Goal: Task Accomplishment & Management: Manage account settings

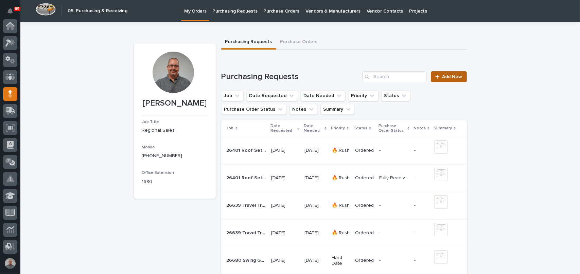
scroll to position [68, 0]
click at [446, 77] on span "Add New" at bounding box center [452, 76] width 20 height 5
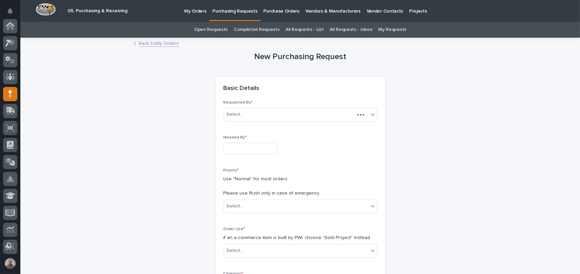
scroll to position [68, 0]
click at [252, 148] on input "text" at bounding box center [251, 149] width 54 height 12
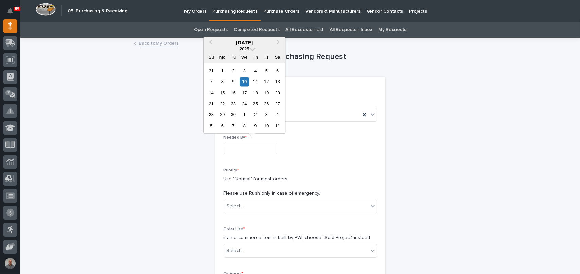
click at [222, 93] on div "15" at bounding box center [222, 92] width 9 height 9
type input "**********"
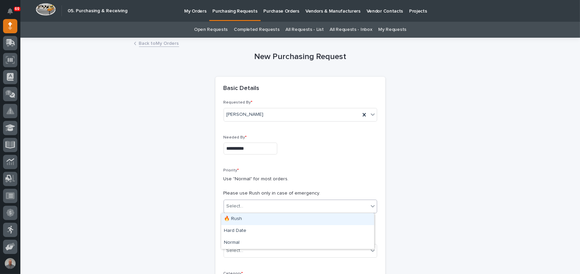
click at [269, 206] on div "Select..." at bounding box center [296, 206] width 144 height 11
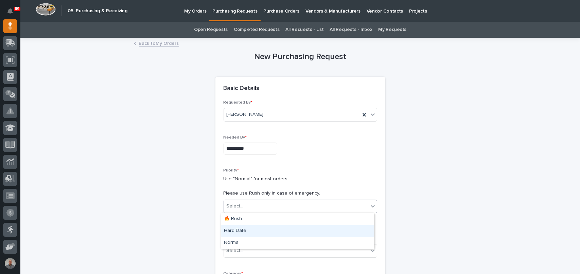
click at [259, 230] on div "Hard Date" at bounding box center [297, 231] width 153 height 12
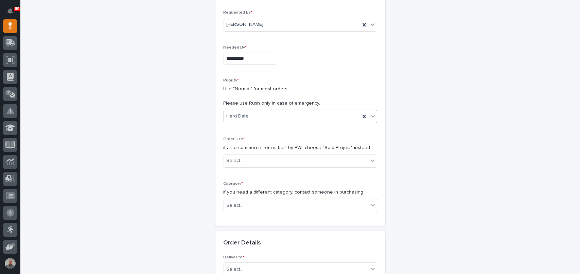
scroll to position [102, 0]
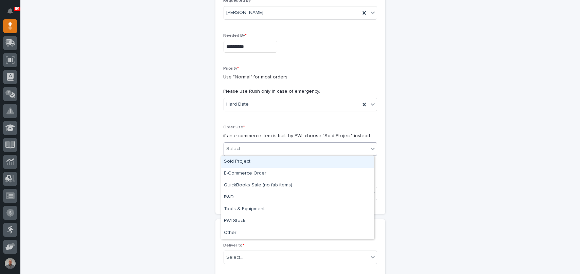
click at [248, 147] on div "Select..." at bounding box center [296, 148] width 144 height 11
click at [250, 161] on div "Sold Project" at bounding box center [297, 162] width 153 height 12
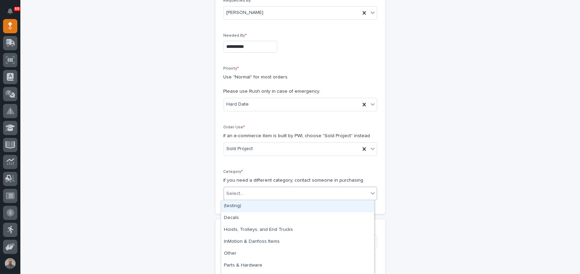
click at [255, 195] on div "Select..." at bounding box center [296, 193] width 144 height 11
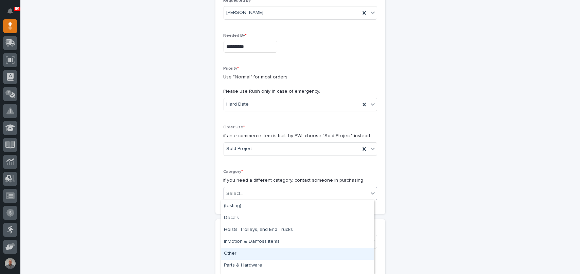
scroll to position [33, 0]
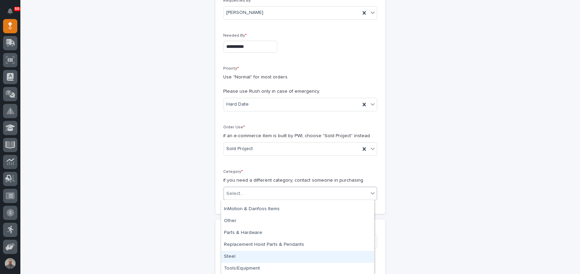
click at [253, 254] on div "Steel" at bounding box center [297, 257] width 153 height 12
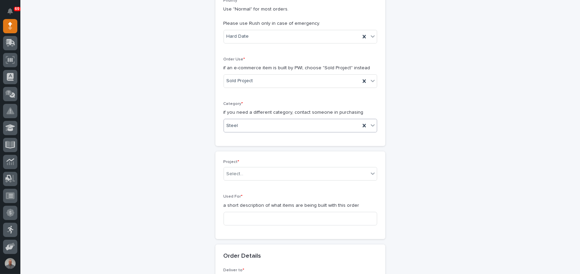
scroll to position [204, 0]
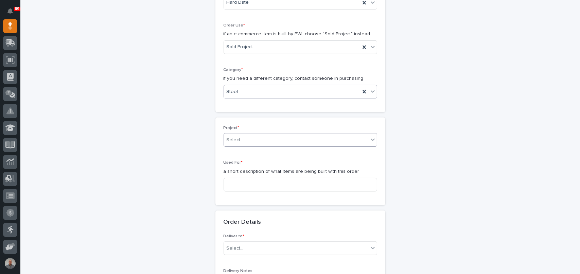
click at [243, 141] on div "Select..." at bounding box center [296, 140] width 144 height 11
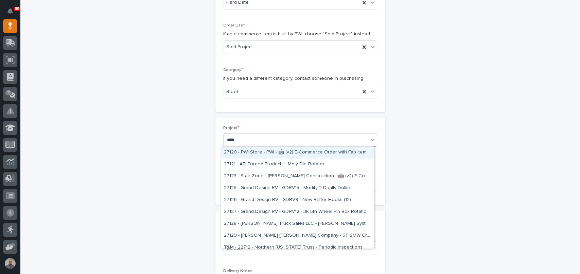
type input "*****"
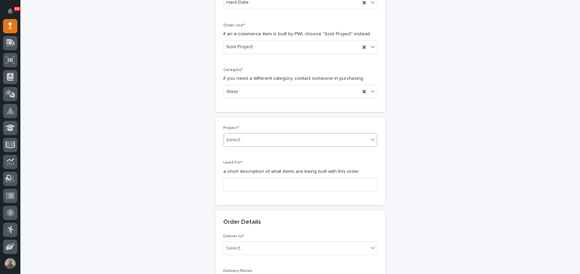
scroll to position [208, 0]
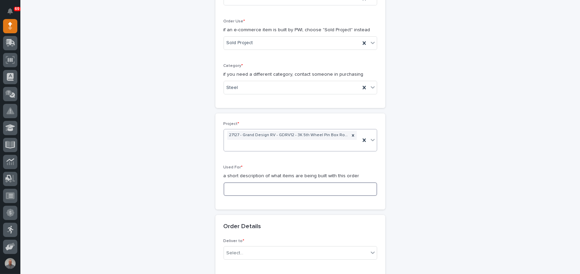
click at [260, 191] on input at bounding box center [301, 189] width 154 height 14
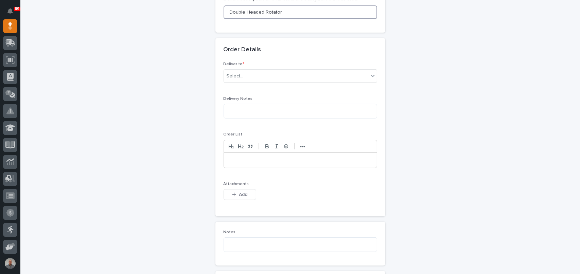
scroll to position [344, 0]
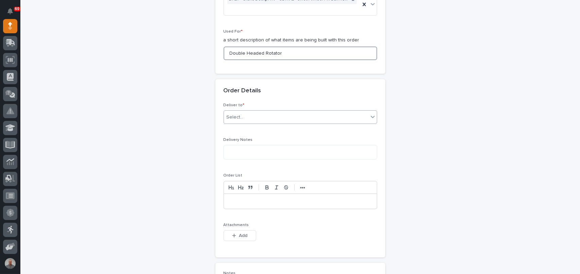
type input "Double Headed Rotator"
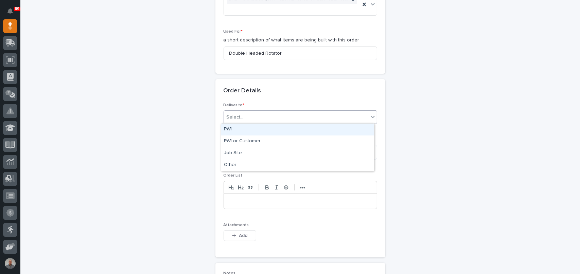
click at [262, 115] on div "Select..." at bounding box center [296, 117] width 144 height 11
click at [265, 130] on div "PWI" at bounding box center [297, 130] width 153 height 12
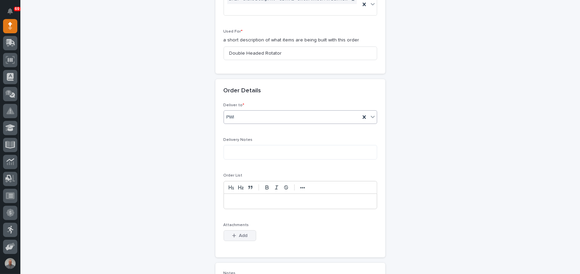
click at [244, 236] on span "Add" at bounding box center [243, 236] width 8 height 6
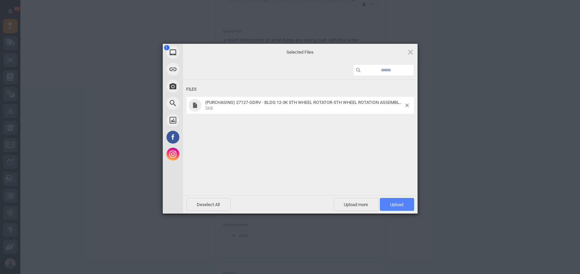
click at [397, 209] on span "Upload 1" at bounding box center [397, 204] width 34 height 13
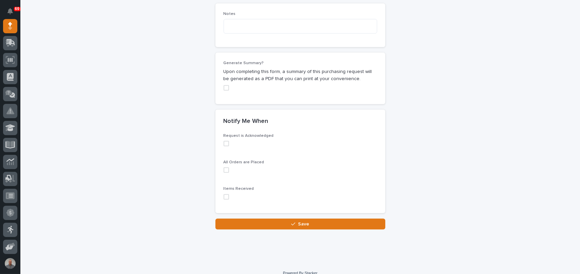
scroll to position [636, 0]
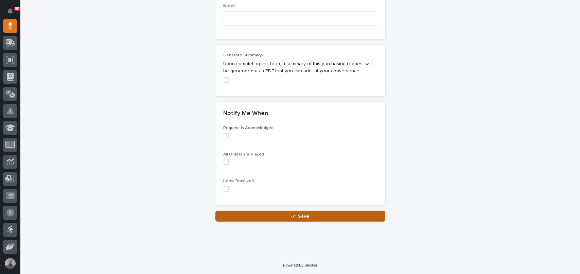
click at [273, 213] on button "Save" at bounding box center [300, 216] width 170 height 11
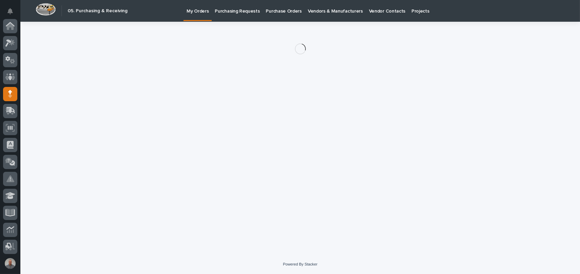
scroll to position [68, 0]
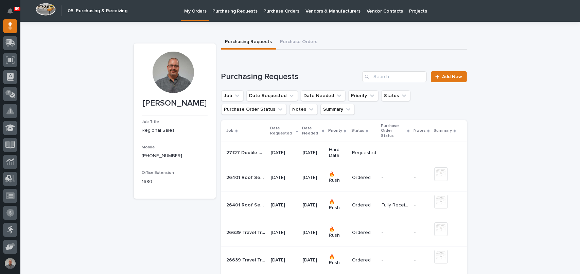
click at [319, 150] on p "09/15/2025" at bounding box center [313, 153] width 21 height 6
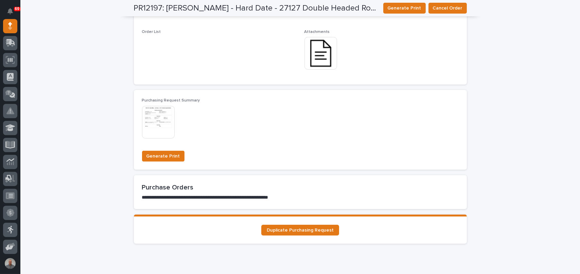
scroll to position [544, 0]
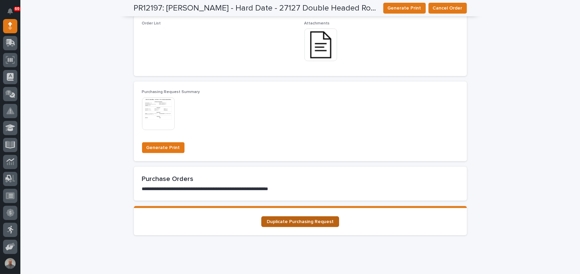
click at [315, 222] on span "Duplicate Purchasing Request" at bounding box center [300, 222] width 67 height 5
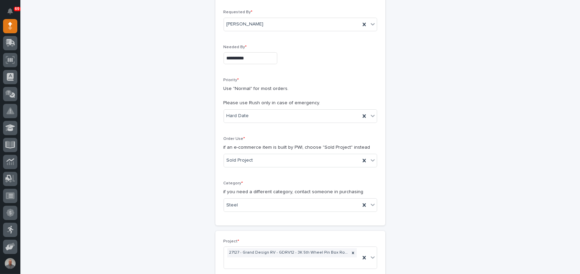
scroll to position [102, 0]
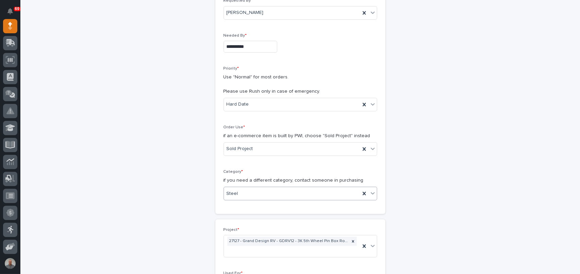
click at [277, 196] on div "Steel" at bounding box center [292, 193] width 136 height 11
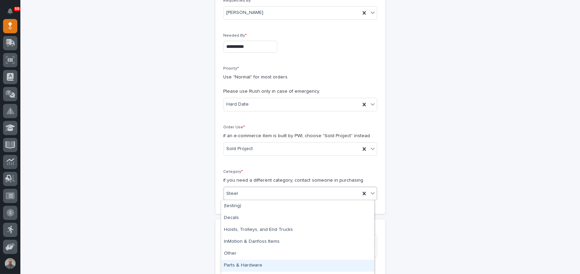
click at [265, 265] on div "Parts & Hardware" at bounding box center [297, 266] width 153 height 12
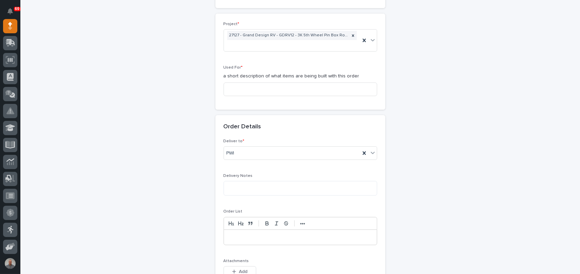
scroll to position [340, 0]
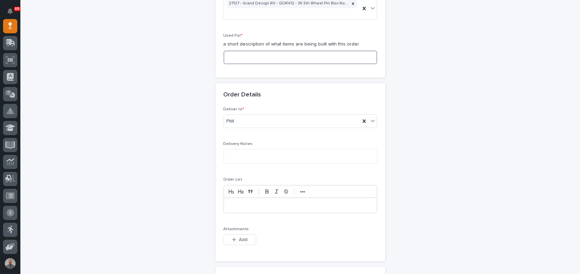
click at [261, 53] on input at bounding box center [301, 58] width 154 height 14
type input "Double Headed Rotator"
click at [239, 239] on span "Add" at bounding box center [243, 240] width 8 height 6
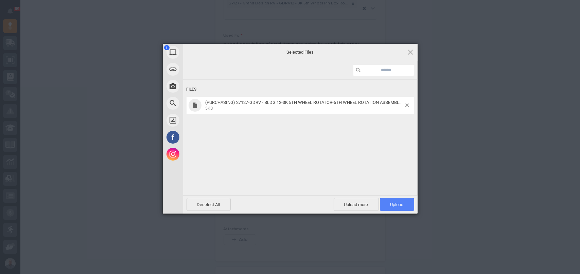
click at [399, 209] on span "Upload 1" at bounding box center [397, 204] width 34 height 13
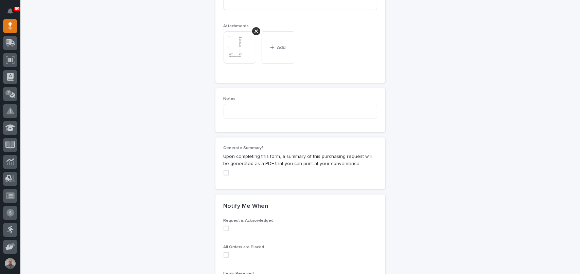
scroll to position [590, 0]
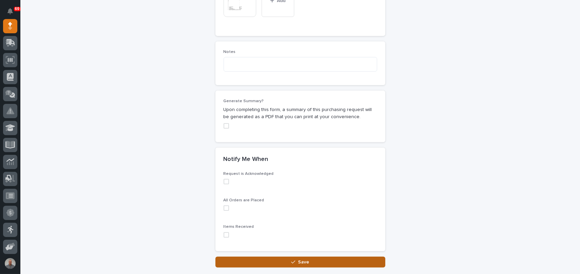
click at [314, 262] on button "Save" at bounding box center [300, 262] width 170 height 11
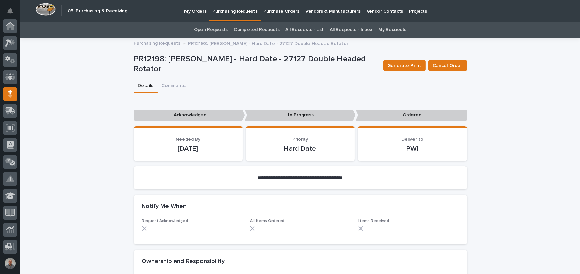
scroll to position [68, 0]
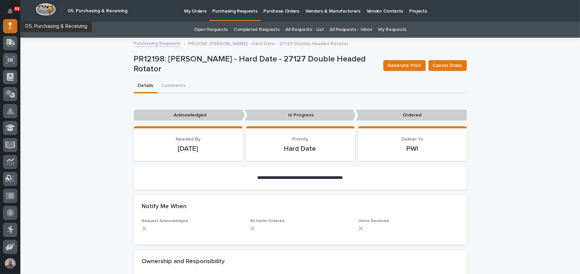
click at [8, 25] on icon at bounding box center [10, 26] width 4 height 8
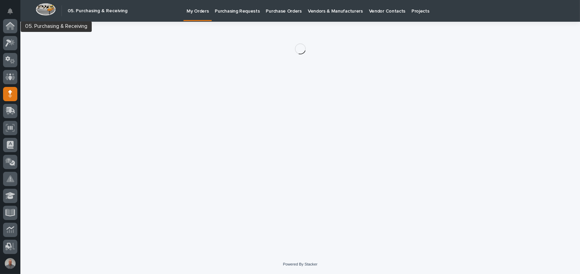
scroll to position [68, 0]
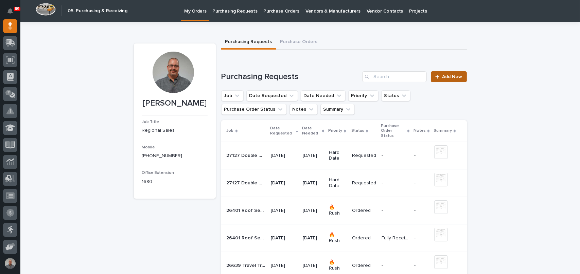
click at [445, 77] on span "Add New" at bounding box center [452, 76] width 20 height 5
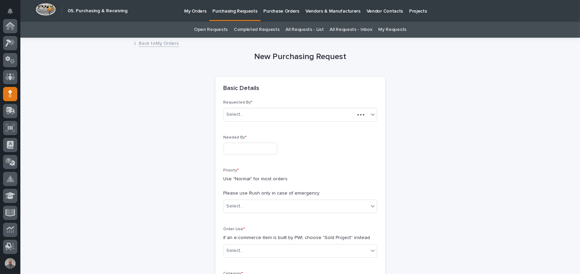
scroll to position [68, 0]
click at [255, 152] on input "text" at bounding box center [251, 149] width 54 height 12
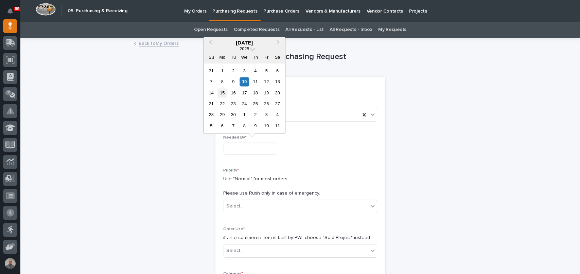
click at [223, 91] on div "15" at bounding box center [222, 92] width 9 height 9
type input "**********"
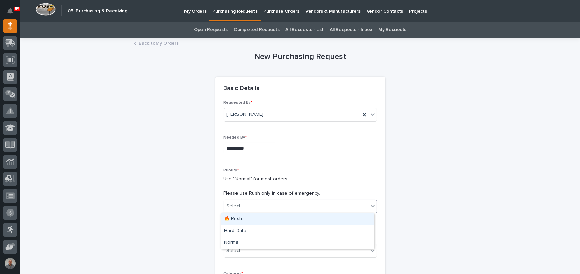
click at [270, 205] on div "Select..." at bounding box center [296, 206] width 144 height 11
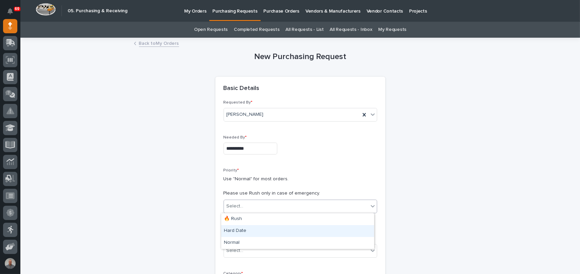
click at [262, 232] on div "Hard Date" at bounding box center [297, 231] width 153 height 12
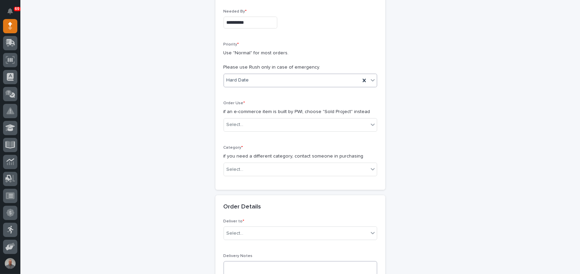
scroll to position [170, 0]
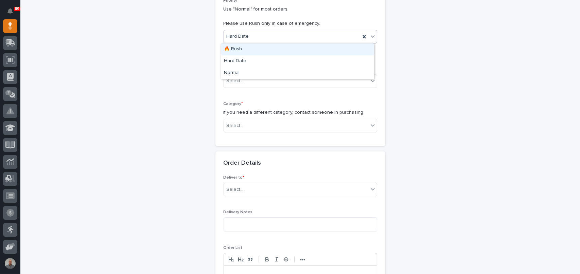
click at [257, 35] on div "Hard Date" at bounding box center [292, 36] width 136 height 11
click at [255, 47] on div "🔥 Rush" at bounding box center [297, 49] width 153 height 12
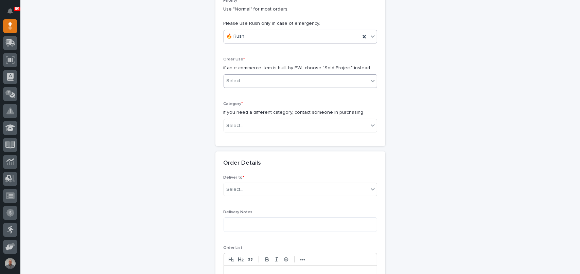
click at [255, 81] on div "Select..." at bounding box center [296, 80] width 144 height 11
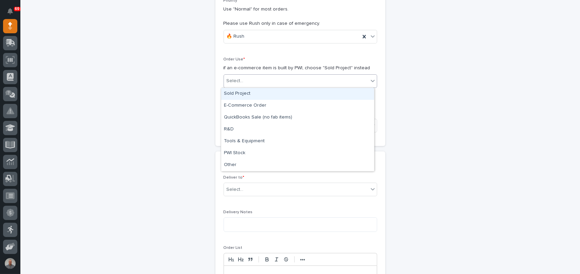
click at [256, 94] on div "Sold Project" at bounding box center [297, 94] width 153 height 12
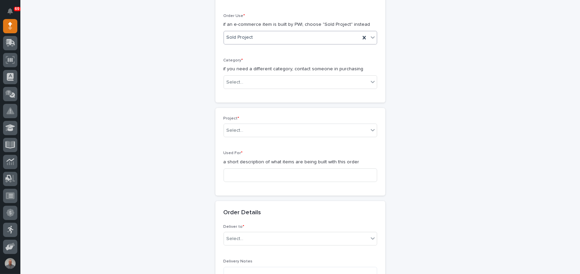
scroll to position [216, 0]
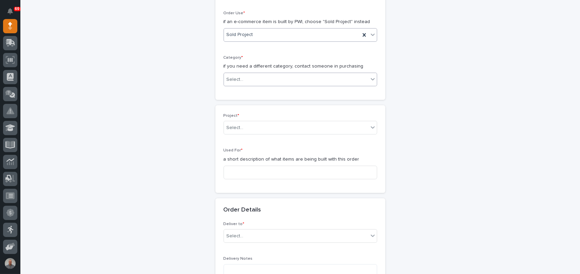
click at [259, 77] on div "Select..." at bounding box center [296, 79] width 144 height 11
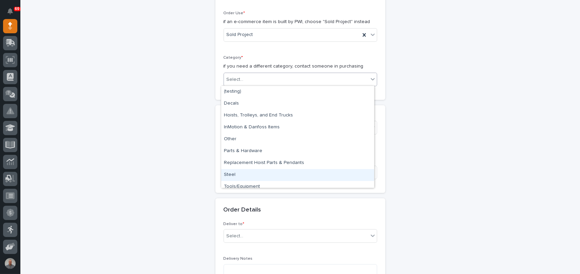
click at [266, 172] on div "Steel" at bounding box center [297, 175] width 153 height 12
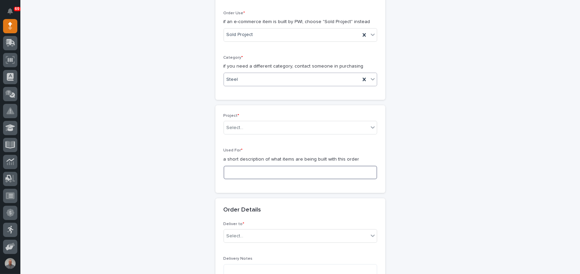
click at [265, 175] on input at bounding box center [301, 173] width 154 height 14
drag, startPoint x: 288, startPoint y: 170, endPoint x: 197, endPoint y: 170, distance: 91.1
click at [197, 170] on div "**********" at bounding box center [300, 215] width 333 height 786
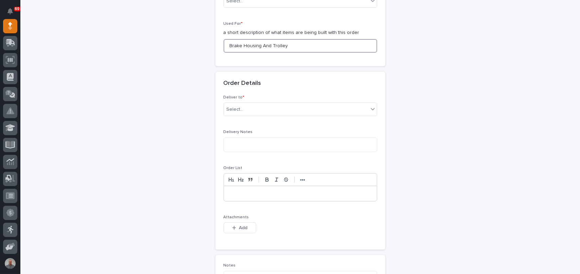
scroll to position [386, 0]
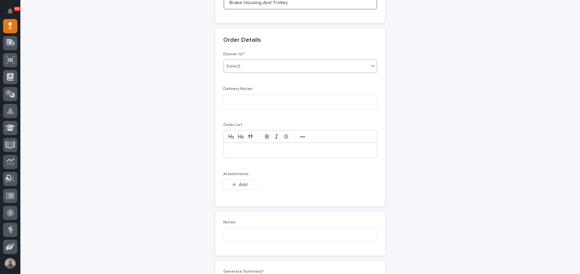
type input "Brake Housing And Trolley"
click at [268, 62] on div "Select..." at bounding box center [296, 66] width 144 height 11
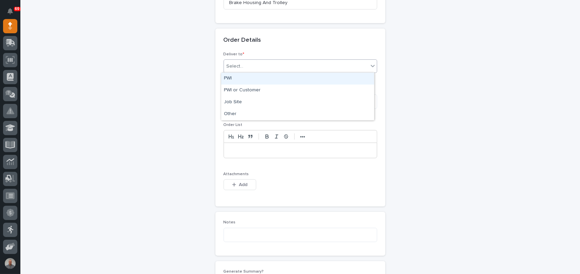
click at [261, 84] on div "PWI" at bounding box center [297, 79] width 153 height 12
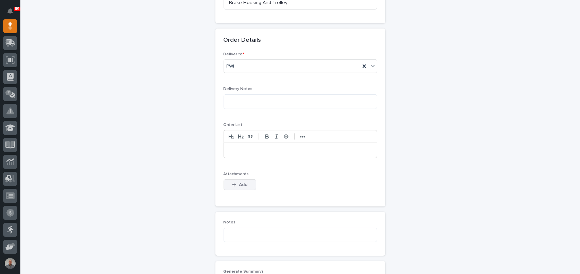
click at [242, 186] on span "Add" at bounding box center [243, 185] width 8 height 6
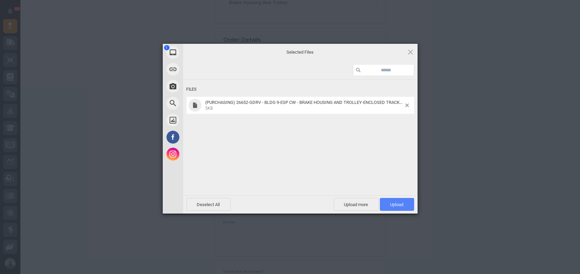
click at [396, 202] on span "Upload 1" at bounding box center [397, 204] width 34 height 13
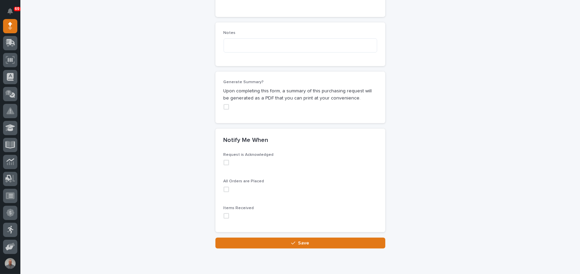
scroll to position [602, 0]
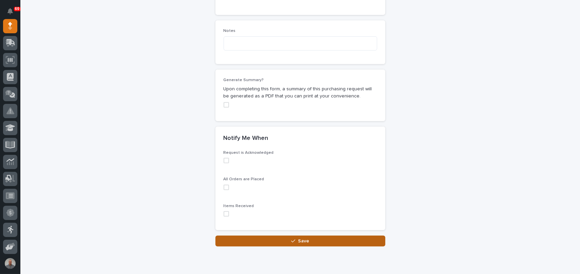
click at [277, 240] on button "Save" at bounding box center [300, 241] width 170 height 11
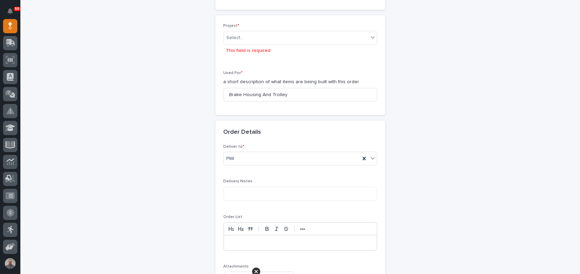
scroll to position [266, 0]
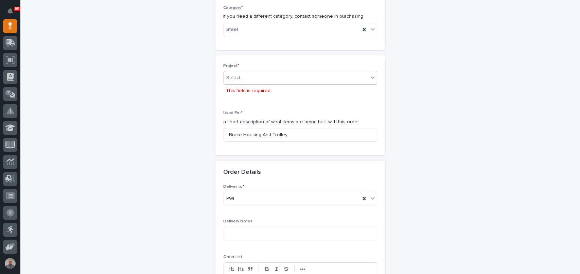
click at [251, 78] on div "Select..." at bounding box center [296, 77] width 144 height 11
type input "*****"
click at [264, 86] on div "26537 - Grand Design RV - GDRV9 - (4) Expandable Crosswalks" at bounding box center [297, 91] width 153 height 12
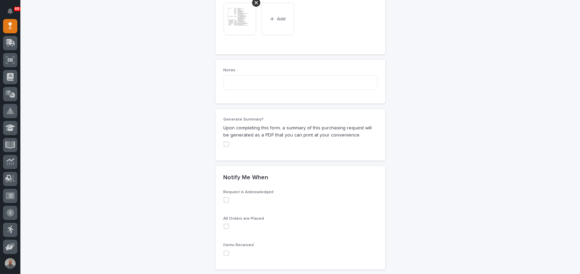
scroll to position [627, 0]
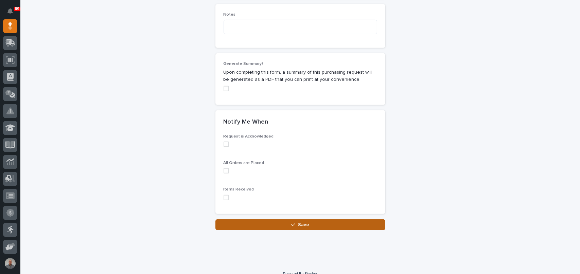
click at [300, 222] on span "Save" at bounding box center [303, 225] width 11 height 6
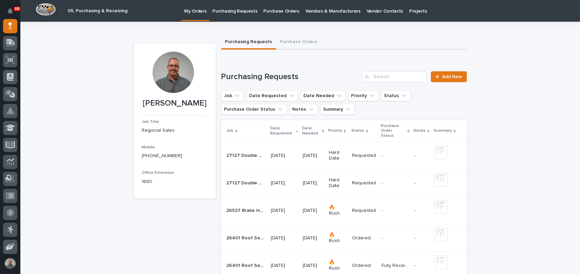
click at [300, 210] on td "09/15/2025" at bounding box center [313, 211] width 26 height 28
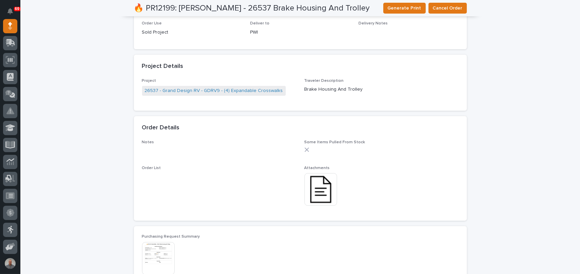
scroll to position [563, 0]
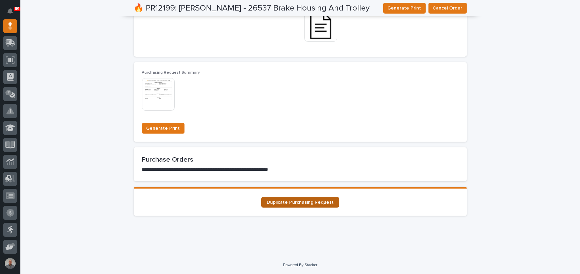
click at [309, 204] on span "Duplicate Purchasing Request" at bounding box center [300, 202] width 67 height 5
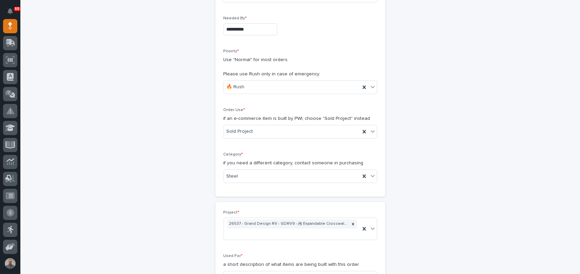
scroll to position [136, 0]
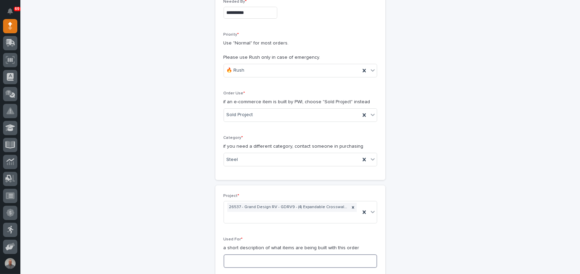
click at [261, 255] on input at bounding box center [301, 262] width 154 height 14
paste input "Brake Housing And Trolley"
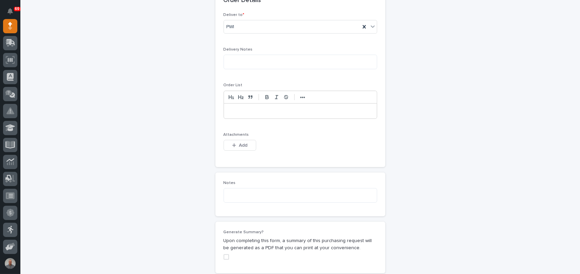
scroll to position [442, 0]
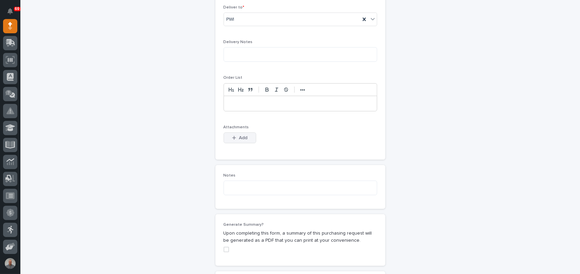
type input "Brake Housing And Trolley"
click at [234, 136] on div "button" at bounding box center [235, 138] width 7 height 5
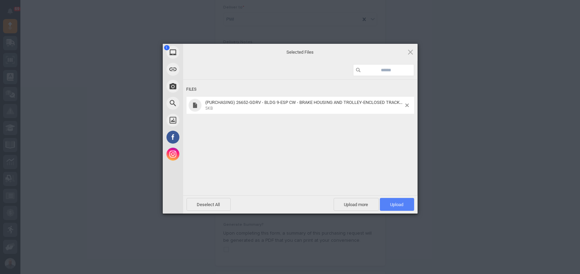
click at [390, 203] on span "Upload 1" at bounding box center [396, 204] width 13 height 5
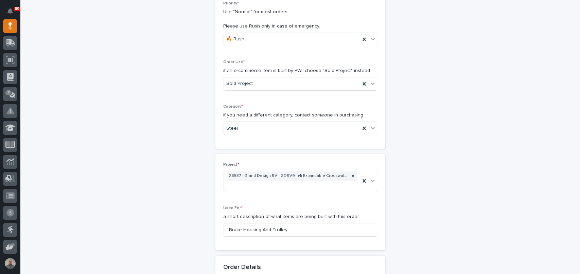
scroll to position [204, 0]
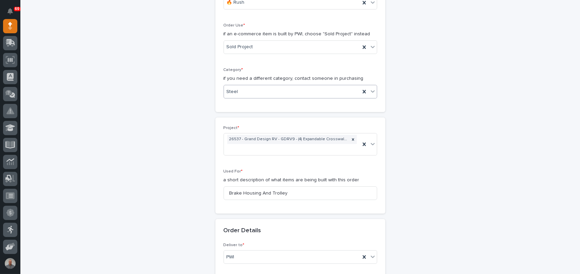
click at [247, 89] on div "Steel" at bounding box center [292, 91] width 136 height 11
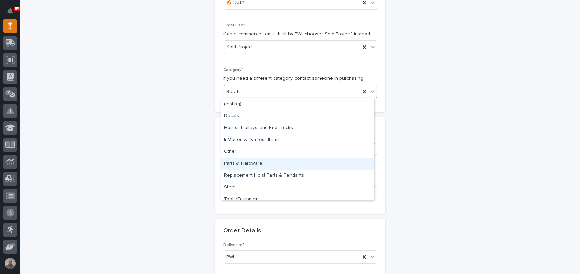
click at [246, 164] on div "Parts & Hardware" at bounding box center [297, 164] width 153 height 12
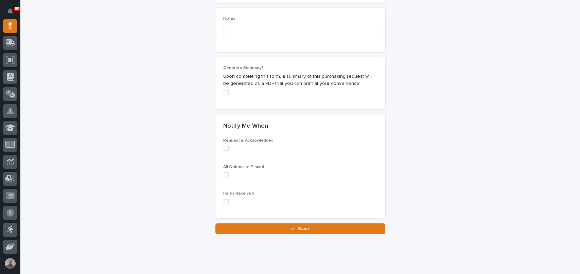
scroll to position [627, 0]
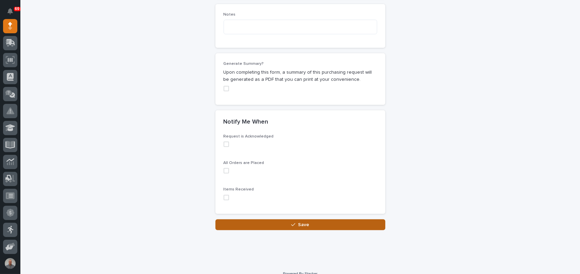
click at [267, 220] on button "Save" at bounding box center [300, 225] width 170 height 11
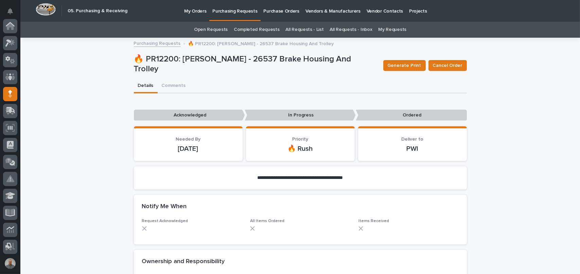
scroll to position [68, 0]
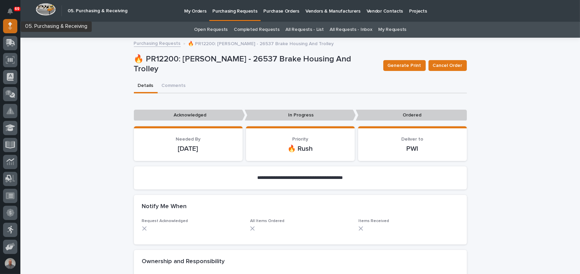
click at [9, 23] on icon at bounding box center [10, 24] width 4 height 4
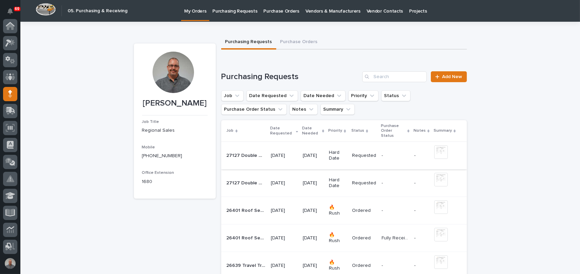
scroll to position [68, 0]
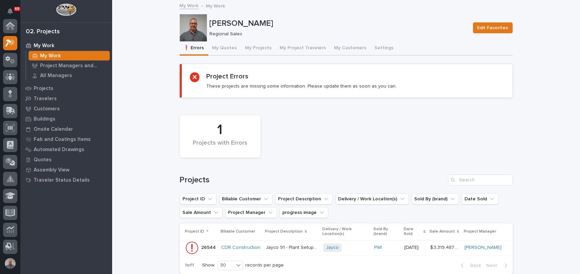
scroll to position [17, 0]
click at [247, 48] on button "My Projects" at bounding box center [258, 48] width 35 height 14
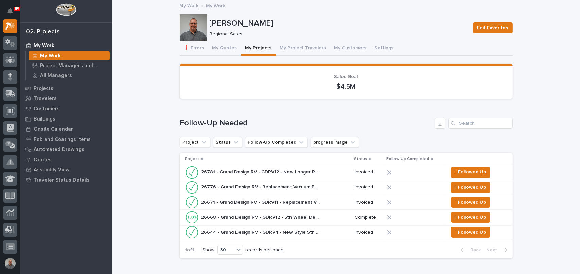
scroll to position [272, 0]
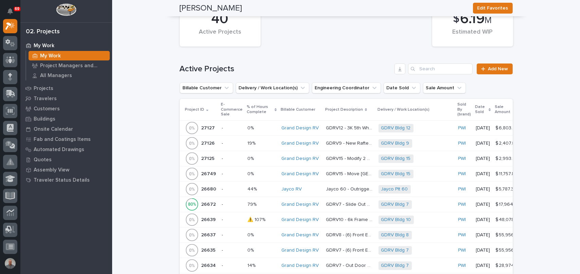
click at [268, 126] on p at bounding box center [262, 128] width 29 height 6
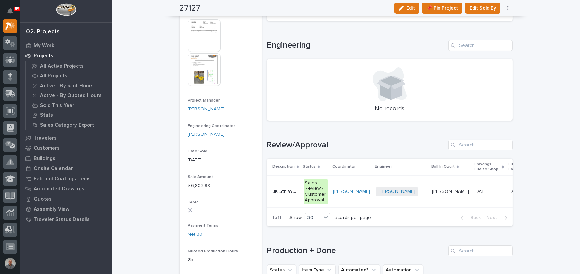
scroll to position [272, 0]
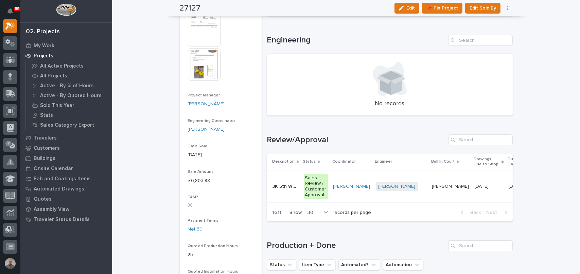
click at [415, 185] on div "[PERSON_NAME] + 0" at bounding box center [401, 186] width 51 height 8
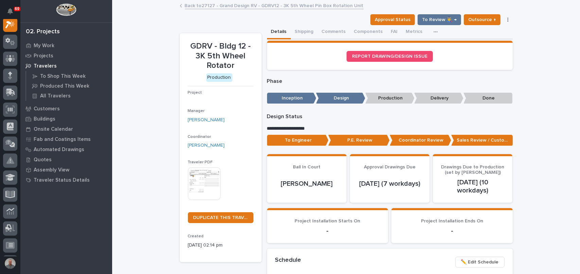
scroll to position [17, 0]
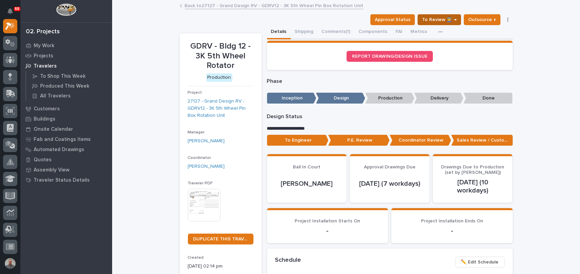
click at [429, 17] on span "To Review 👨‍🏭 →" at bounding box center [439, 20] width 35 height 8
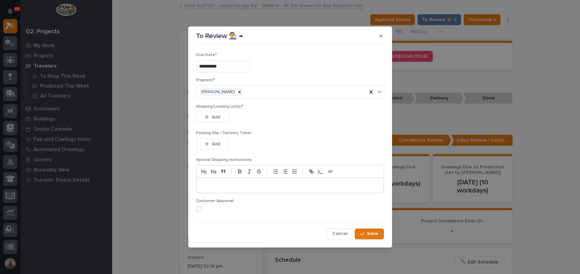
click at [197, 209] on span at bounding box center [198, 209] width 5 height 5
click at [211, 119] on button "Add" at bounding box center [212, 117] width 33 height 11
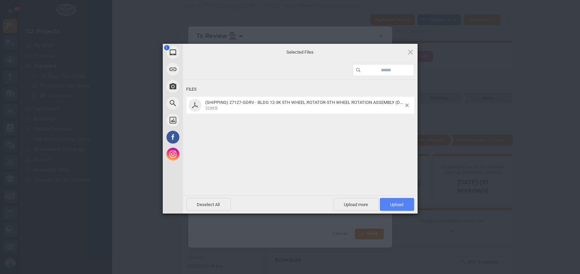
click at [406, 205] on span "Upload 1" at bounding box center [397, 204] width 34 height 13
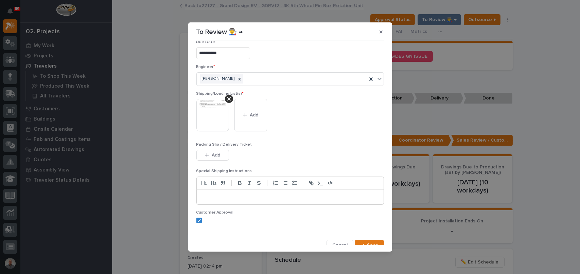
scroll to position [14, 0]
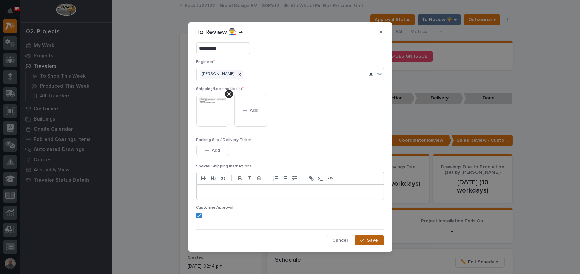
click at [367, 242] on span "Save" at bounding box center [372, 241] width 11 height 6
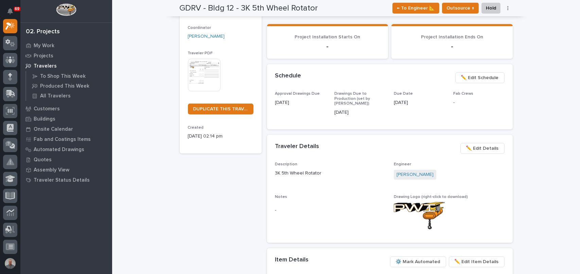
scroll to position [136, 0]
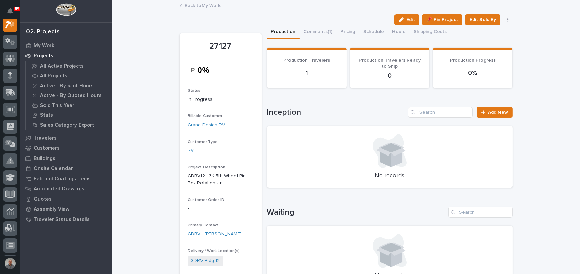
click at [193, 5] on link "Back to My Work" at bounding box center [203, 5] width 36 height 8
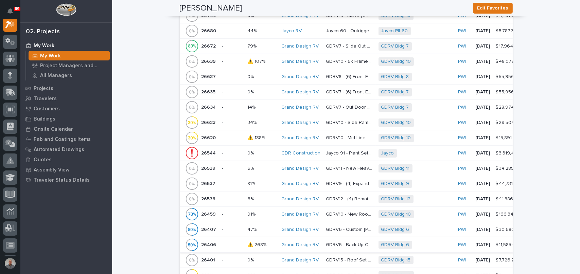
scroll to position [442, 0]
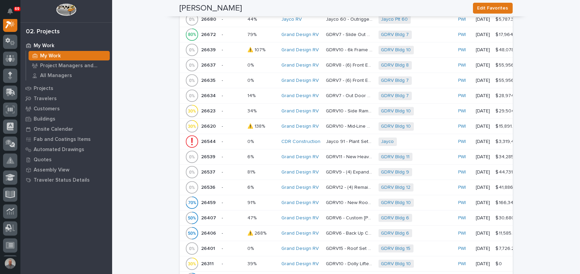
click at [207, 173] on p "26537" at bounding box center [210, 171] width 16 height 7
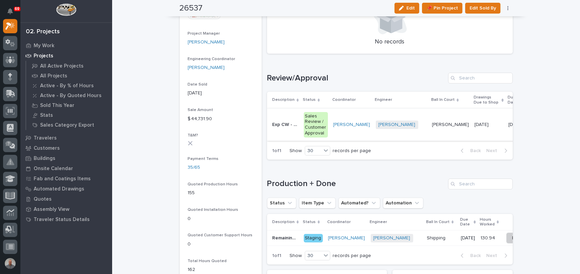
scroll to position [340, 0]
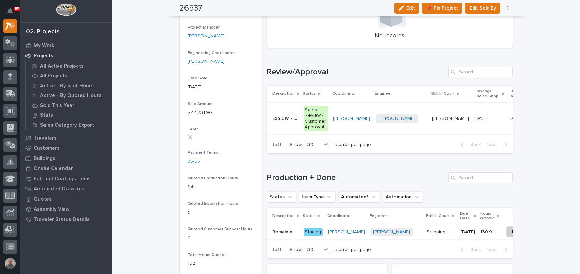
click at [414, 119] on div "[PERSON_NAME] + 0" at bounding box center [401, 119] width 51 height 8
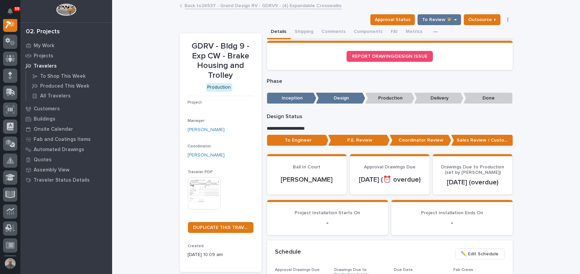
scroll to position [17, 0]
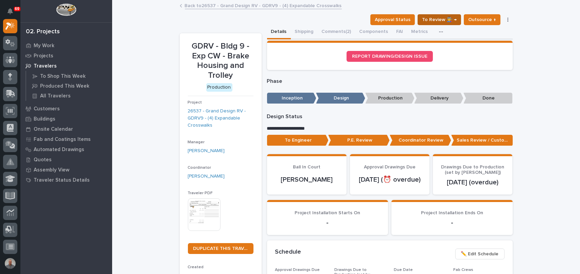
click at [441, 19] on span "To Review 👨‍🏭 →" at bounding box center [439, 20] width 35 height 8
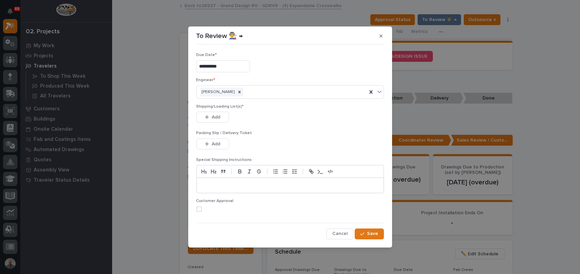
click at [198, 208] on span at bounding box center [198, 209] width 5 height 5
click at [217, 119] on span "Add" at bounding box center [216, 117] width 8 height 6
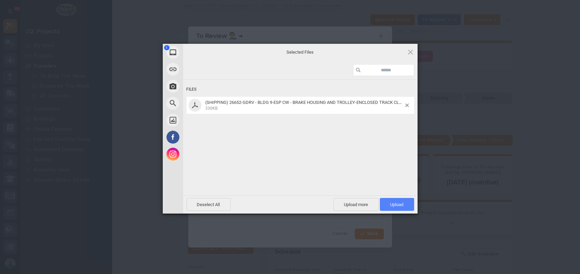
click at [395, 204] on span "Upload 1" at bounding box center [396, 204] width 13 height 5
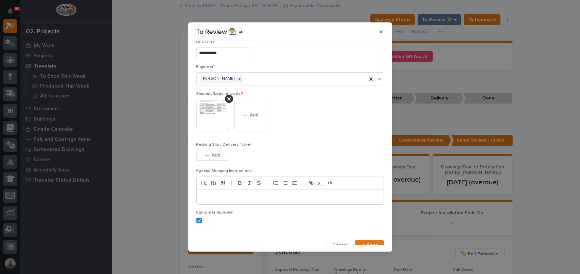
scroll to position [14, 0]
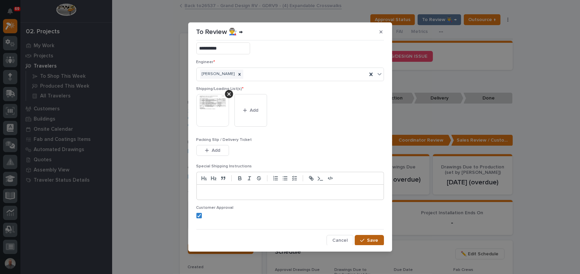
click at [362, 241] on div "button" at bounding box center [363, 240] width 7 height 5
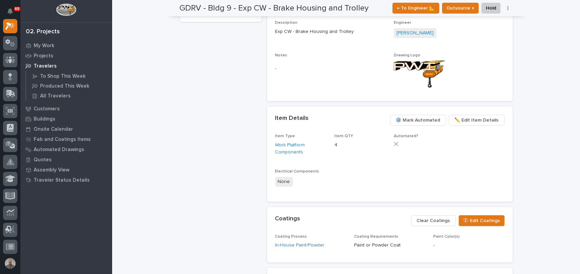
scroll to position [0, 0]
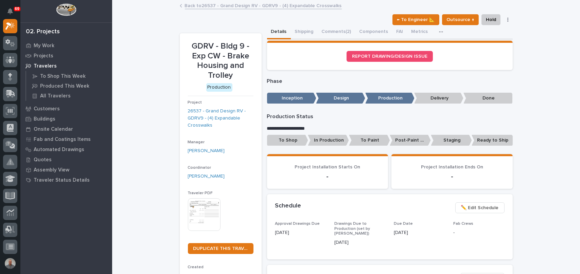
click at [226, 4] on link "Back to 26537 - Grand Design RV - GDRV9 - (4) Expandable Crosswalks" at bounding box center [263, 5] width 157 height 8
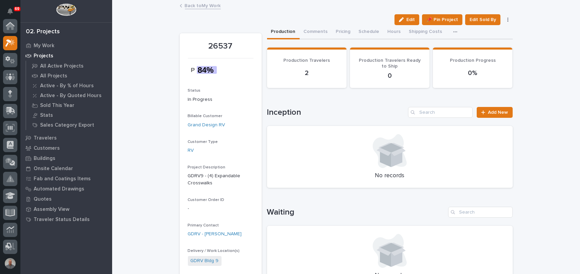
scroll to position [18, 0]
